Goal: Task Accomplishment & Management: Manage account settings

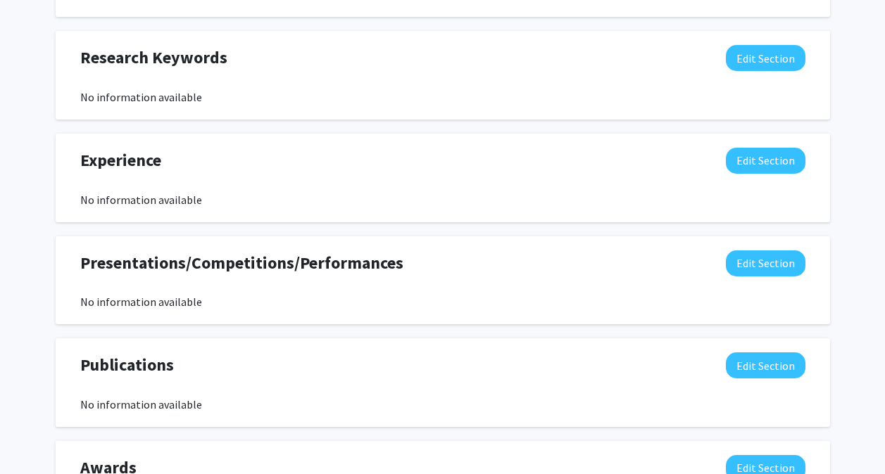
scroll to position [697, 0]
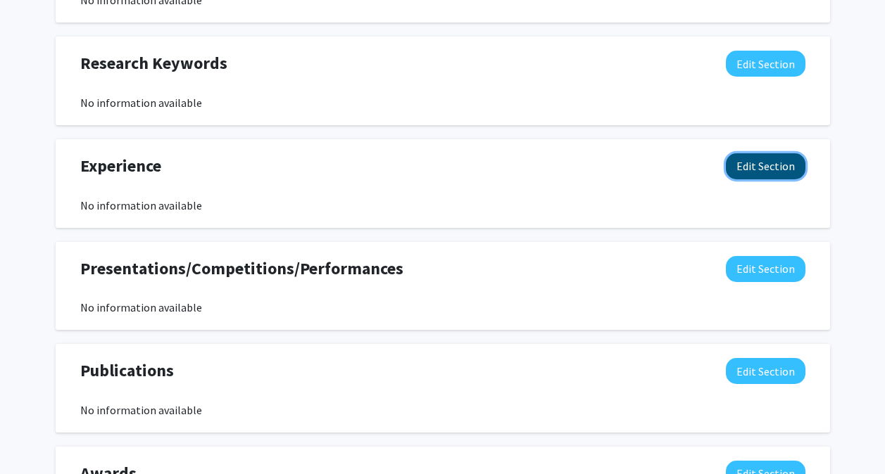
click at [747, 166] on button "Edit Section" at bounding box center [766, 166] width 80 height 26
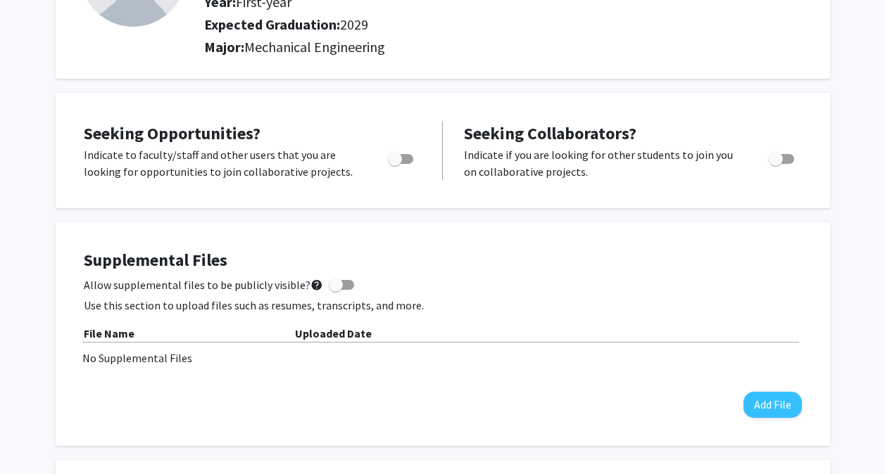
scroll to position [162, 0]
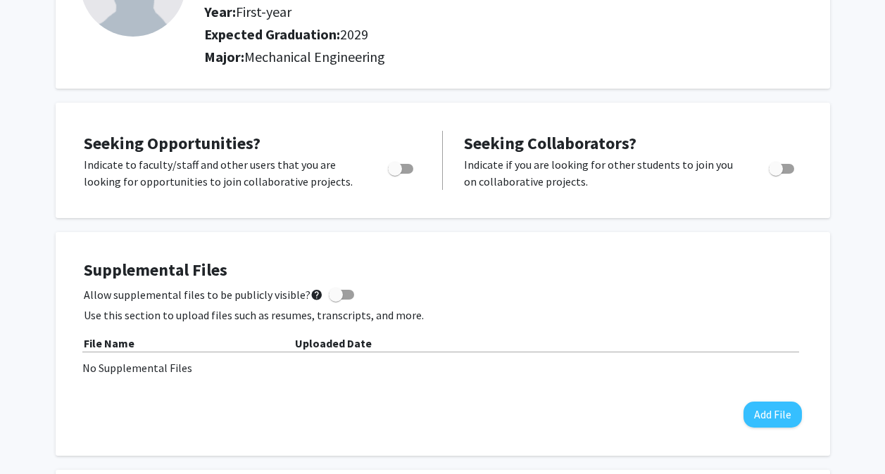
click at [783, 172] on span "Toggle" at bounding box center [781, 169] width 25 height 10
click at [776, 174] on input "Would you like to receive other student requests to work with you?" at bounding box center [775, 174] width 1 height 1
checkbox input "true"
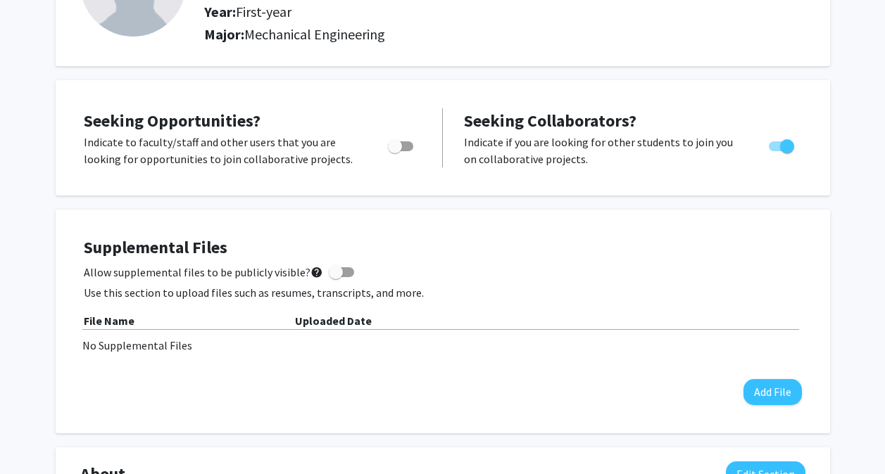
click at [403, 148] on span "Toggle" at bounding box center [400, 146] width 25 height 10
click at [395, 151] on input "Are you actively seeking opportunities?" at bounding box center [394, 151] width 1 height 1
checkbox input "true"
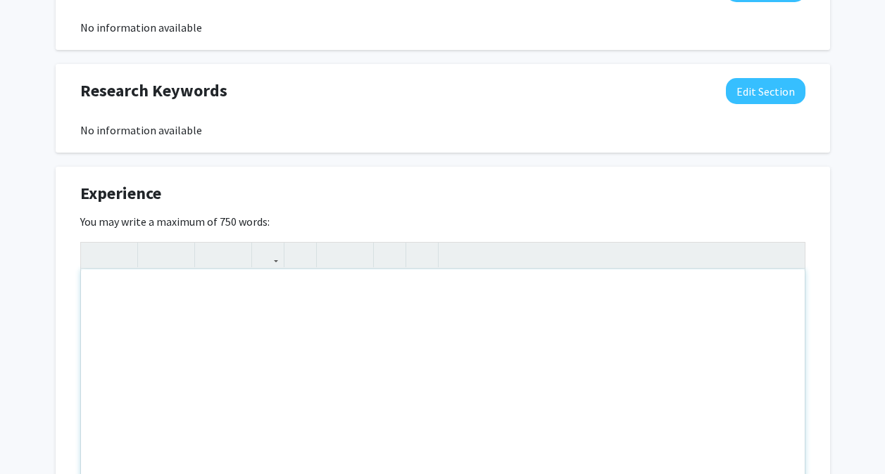
scroll to position [647, 0]
click at [794, 82] on button "Edit Section" at bounding box center [766, 92] width 80 height 26
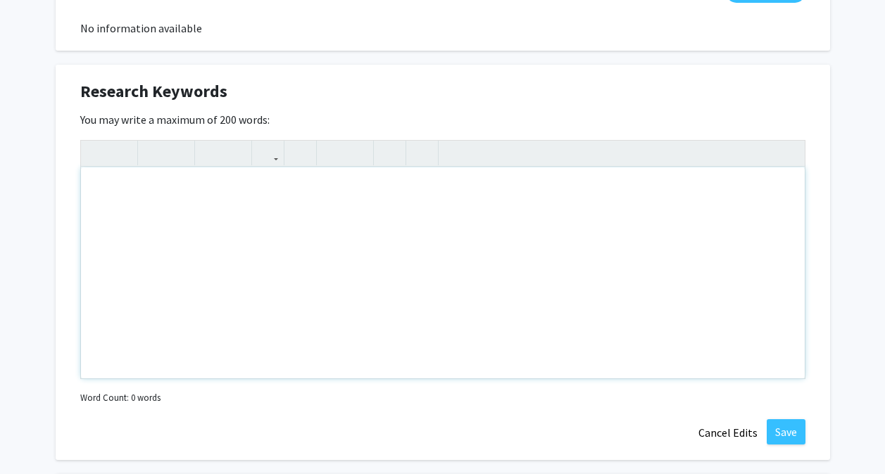
click at [500, 192] on div "Note to users with screen readers: Please deactivate our accessibility plugin f…" at bounding box center [442, 273] width 723 height 211
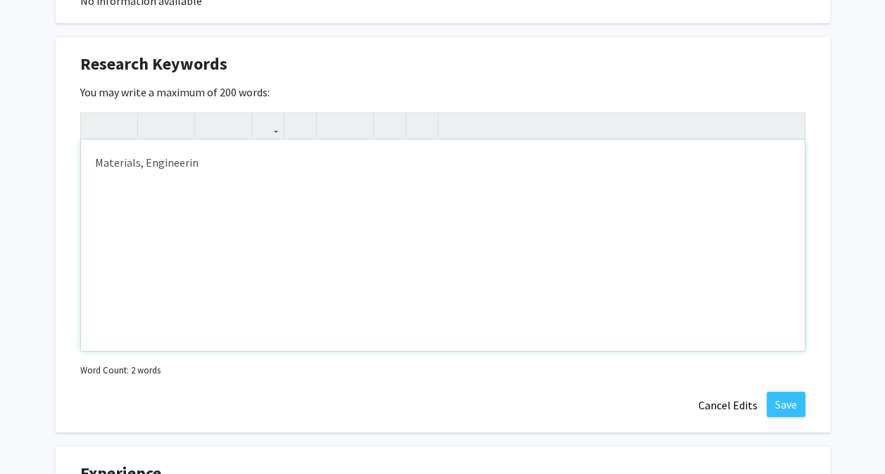
type textarea "Materials, Engineering"
click at [783, 396] on button "Save" at bounding box center [785, 404] width 39 height 25
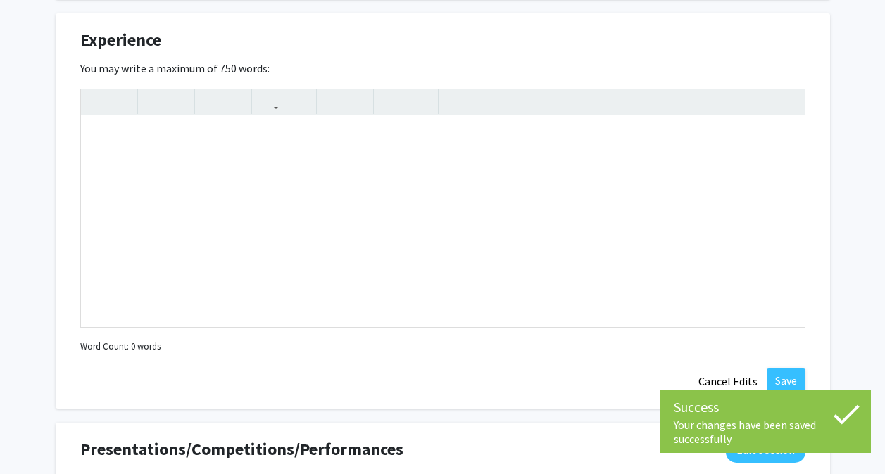
scroll to position [800, 0]
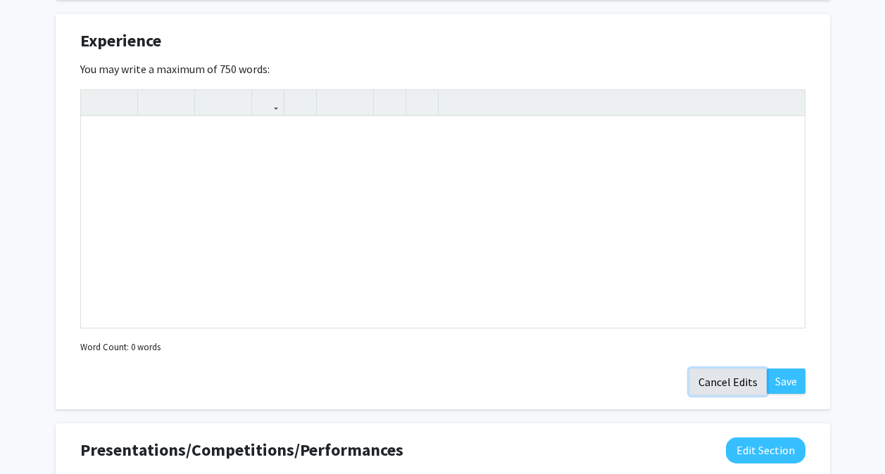
click at [751, 372] on button "Cancel Edits" at bounding box center [727, 382] width 77 height 27
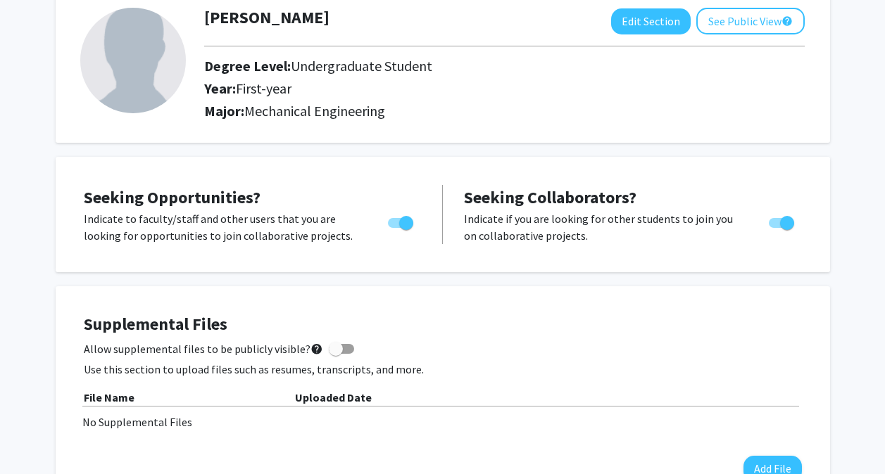
scroll to position [0, 0]
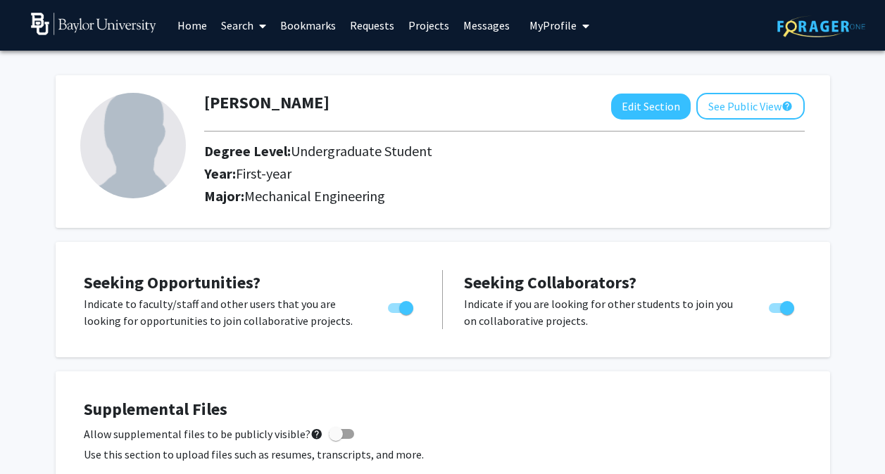
click at [146, 148] on img at bounding box center [133, 146] width 106 height 106
click at [716, 106] on button "See Public View help" at bounding box center [750, 106] width 108 height 27
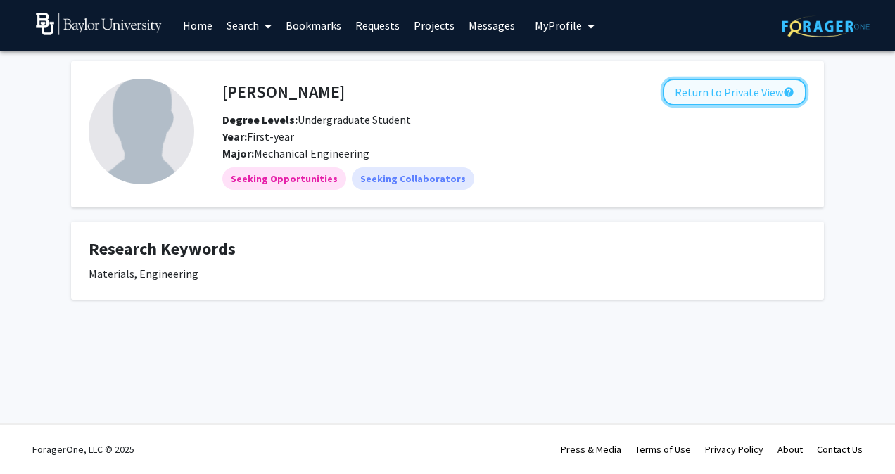
click at [713, 94] on button "Return to Private View help" at bounding box center [735, 92] width 144 height 27
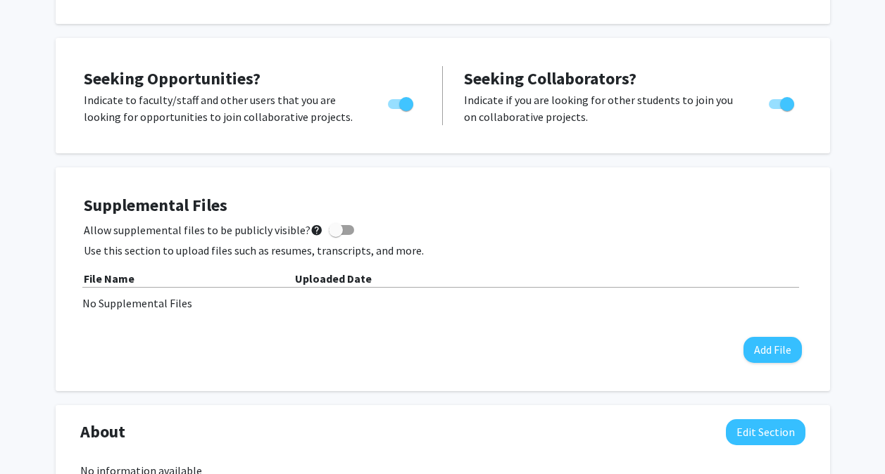
scroll to position [206, 0]
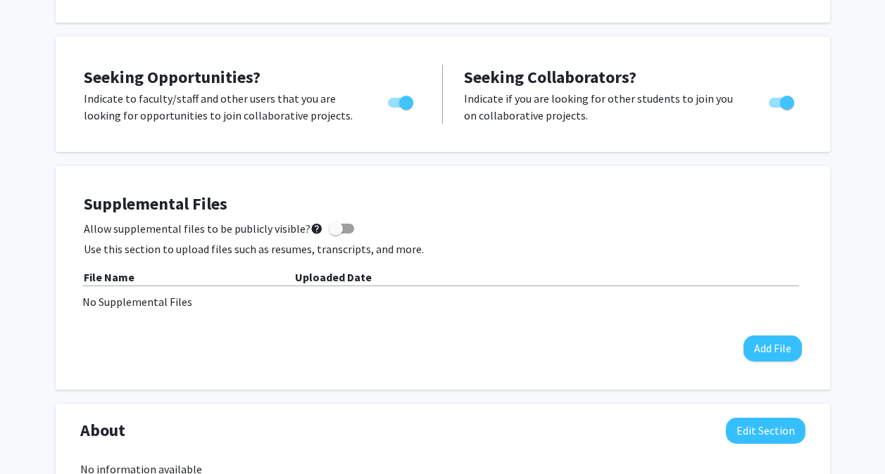
click at [334, 226] on span at bounding box center [336, 229] width 14 height 14
click at [335, 234] on input "Allow supplemental files to be publicly visible? help" at bounding box center [335, 234] width 1 height 1
checkbox input "true"
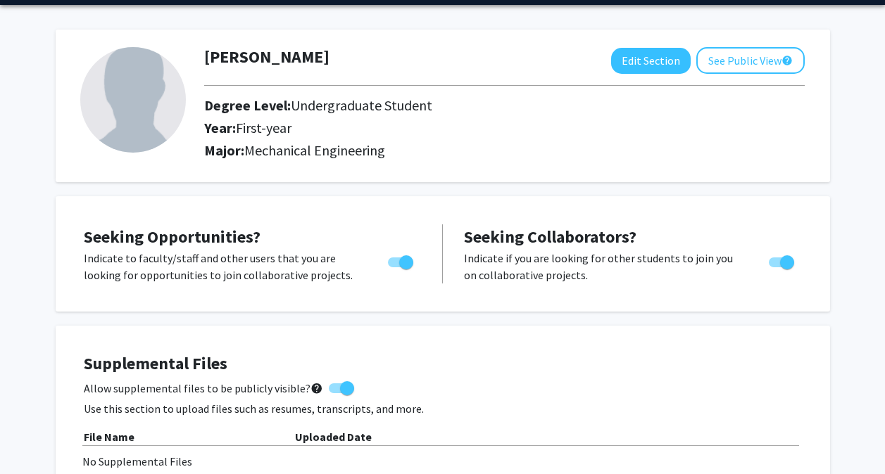
scroll to position [42, 0]
